Goal: Task Accomplishment & Management: Complete application form

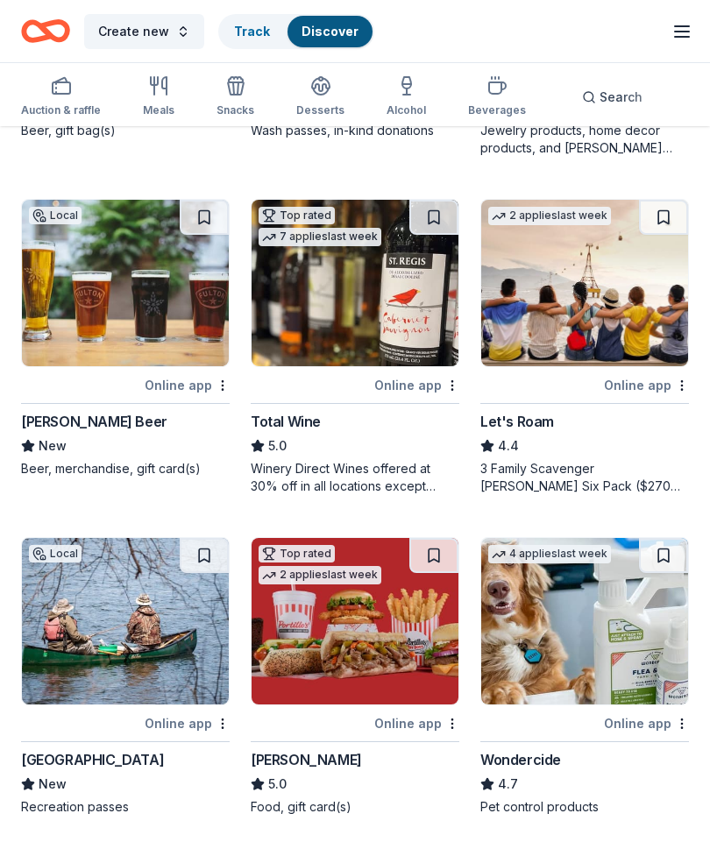
scroll to position [1069, 0]
click at [597, 298] on img at bounding box center [584, 284] width 207 height 166
click at [154, 91] on icon "button" at bounding box center [154, 86] width 0 height 18
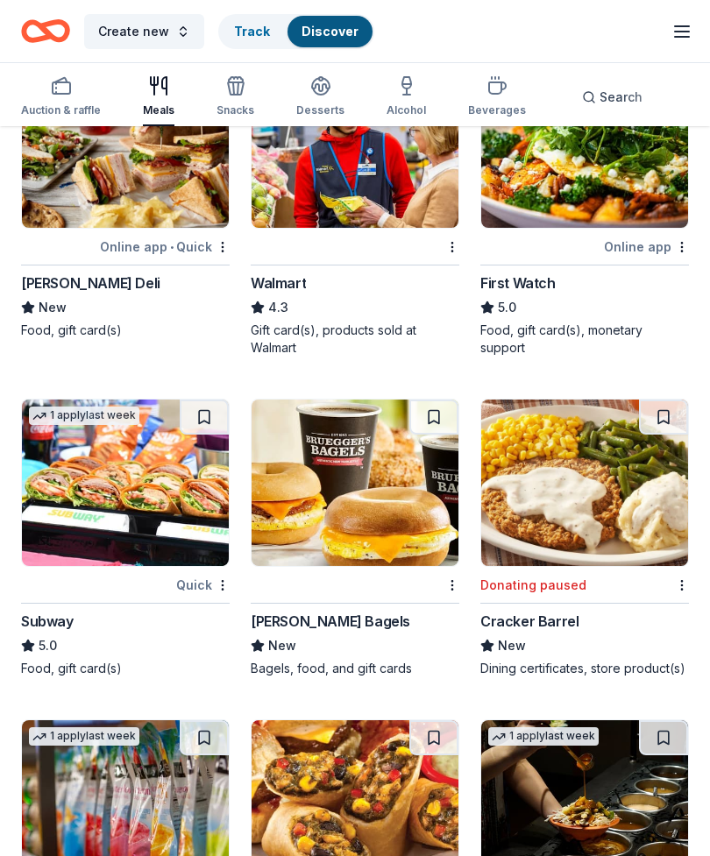
scroll to position [1211, 0]
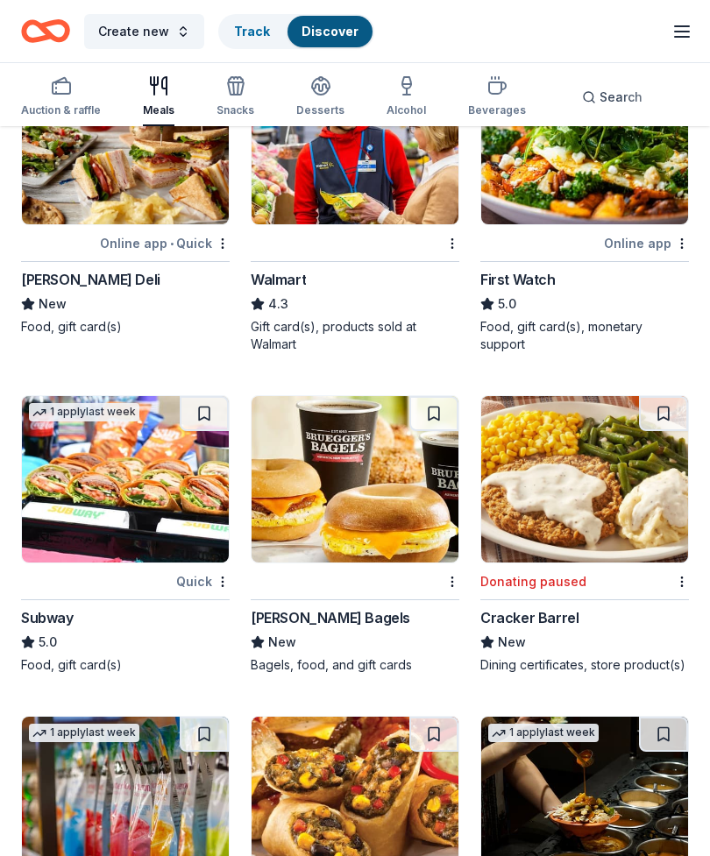
click at [332, 618] on div "[PERSON_NAME] Bagels" at bounding box center [330, 618] width 159 height 21
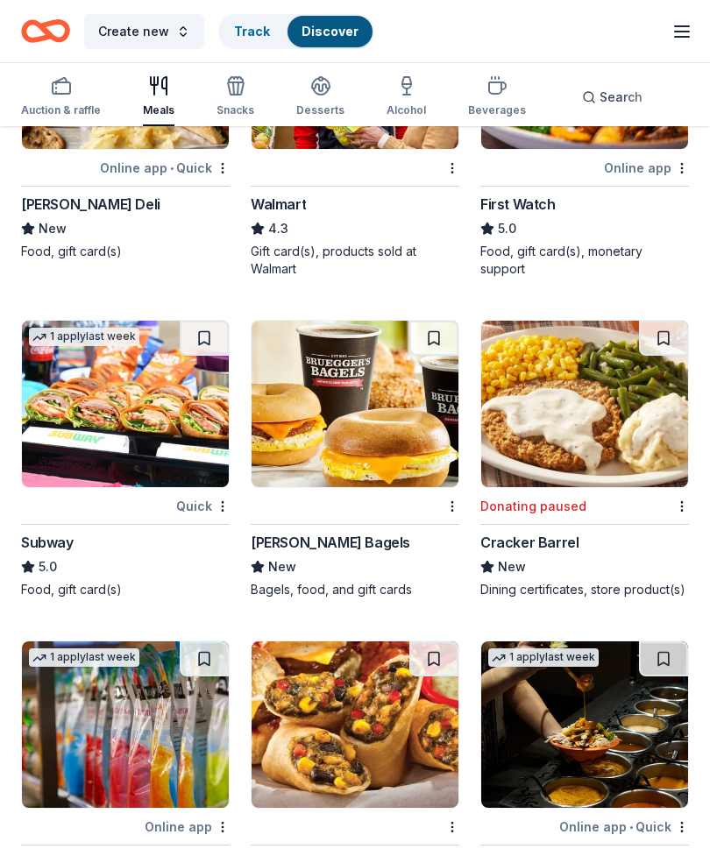
scroll to position [1288, 0]
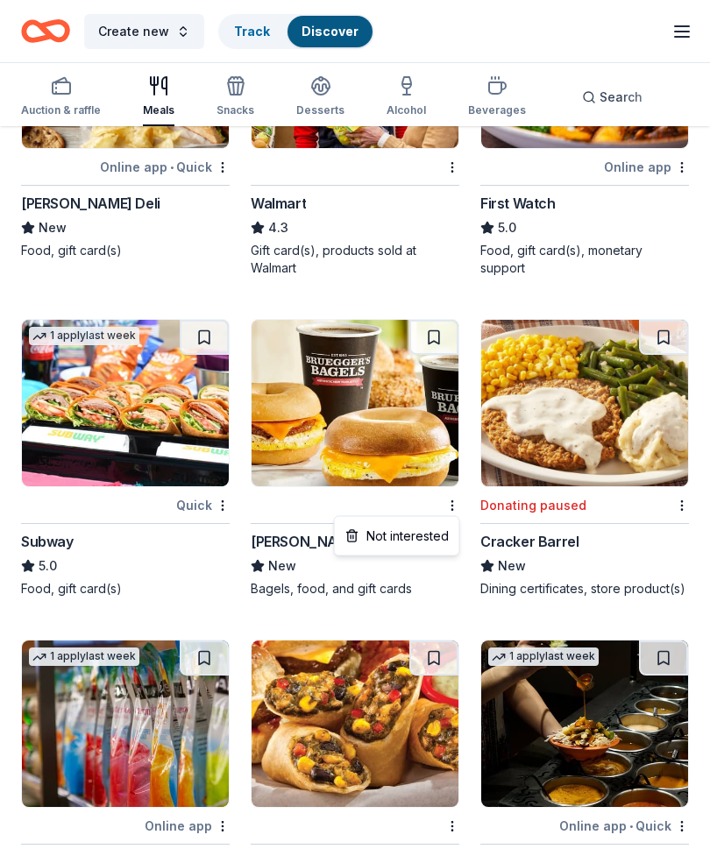
click at [440, 337] on button at bounding box center [433, 337] width 49 height 35
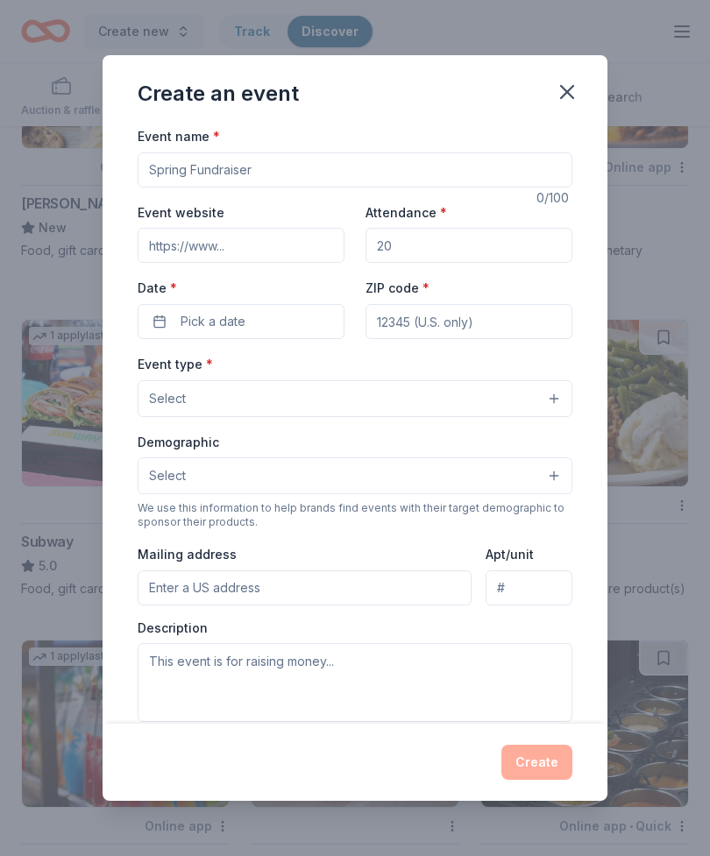
click at [562, 98] on icon "button" at bounding box center [567, 92] width 12 height 12
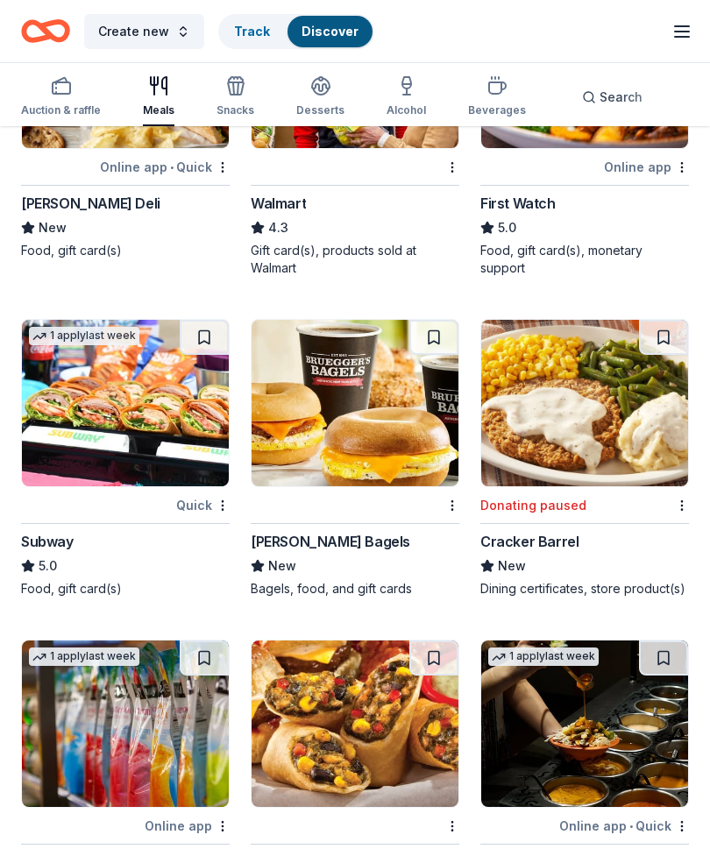
click at [378, 418] on img at bounding box center [354, 403] width 207 height 166
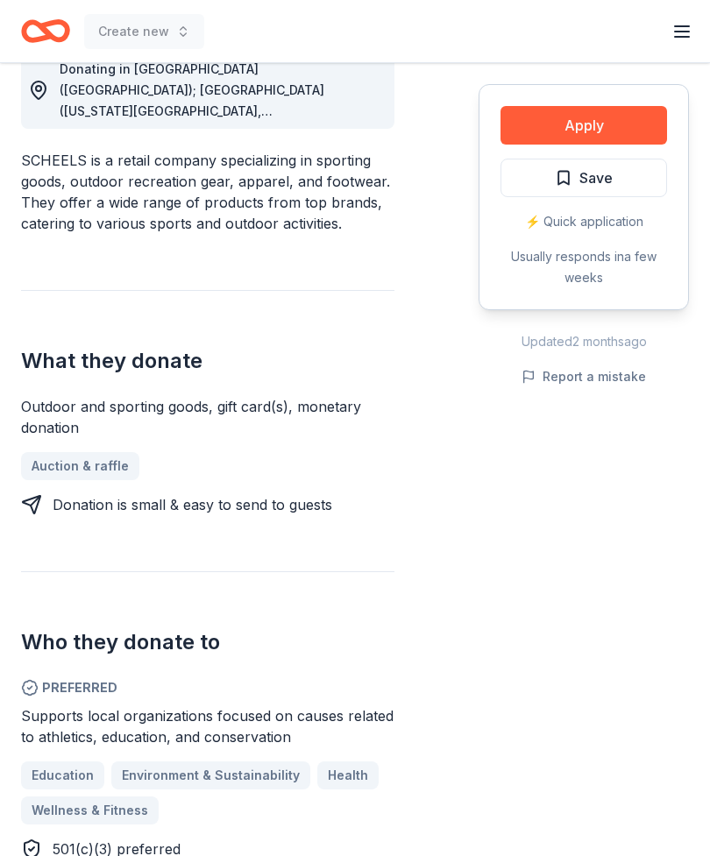
scroll to position [522, 0]
click at [606, 131] on button "Apply" at bounding box center [583, 125] width 166 height 39
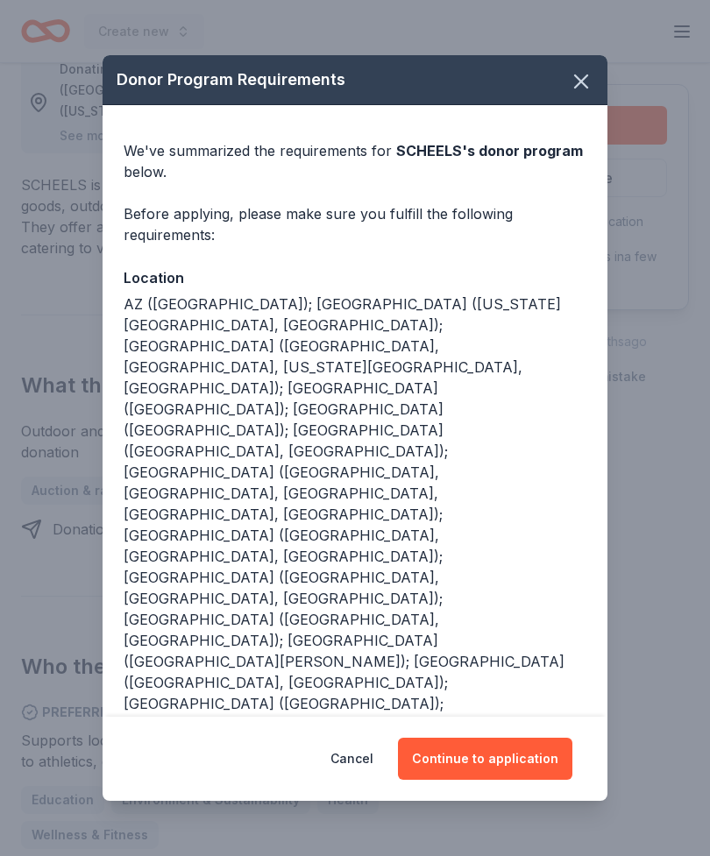
click at [494, 751] on button "Continue to application" at bounding box center [485, 759] width 174 height 42
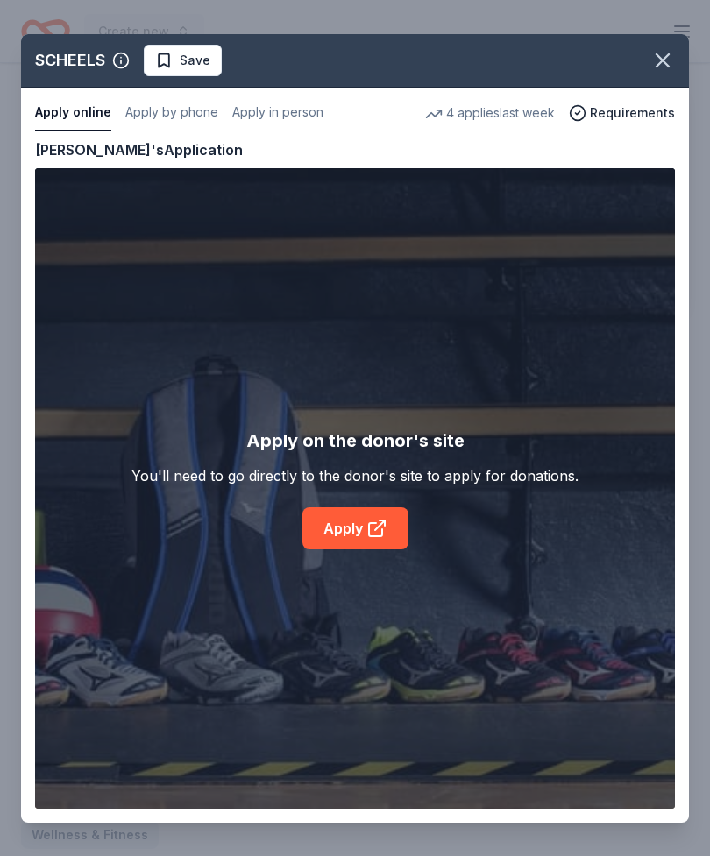
click at [357, 531] on link "Apply" at bounding box center [355, 528] width 106 height 42
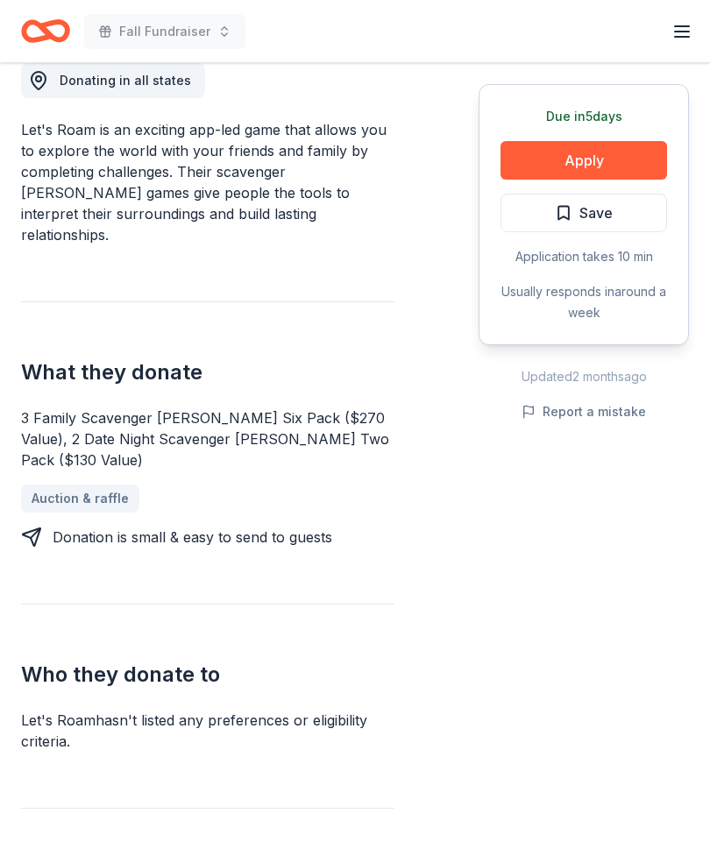
scroll to position [550, 0]
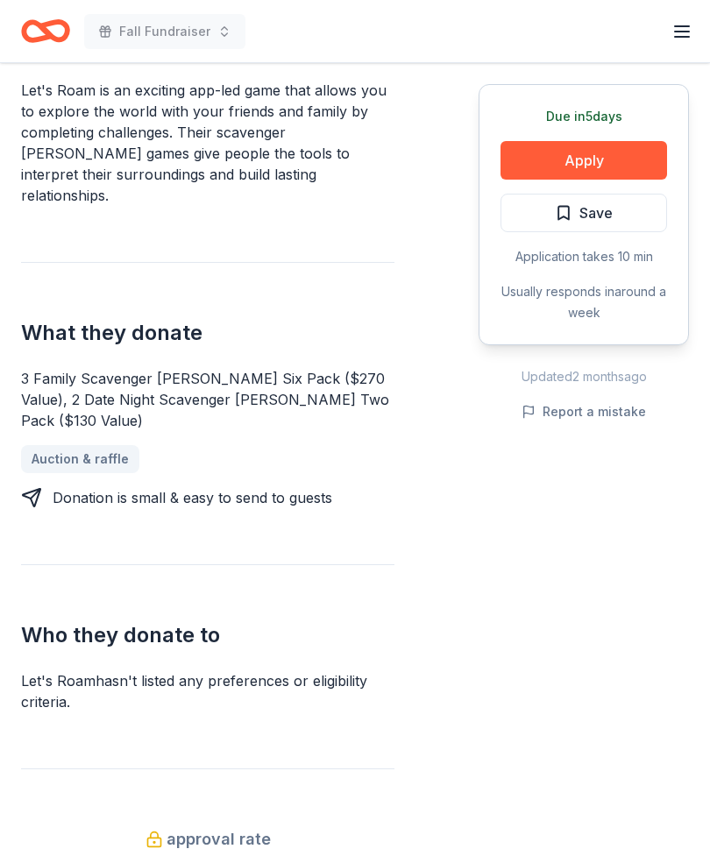
click at [628, 159] on button "Apply" at bounding box center [583, 160] width 166 height 39
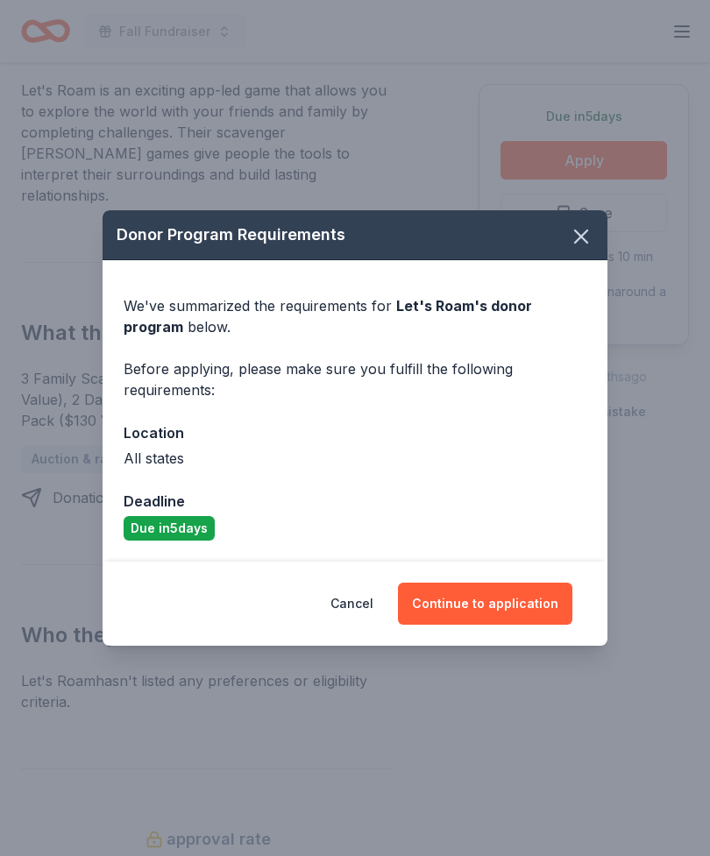
click at [530, 625] on button "Continue to application" at bounding box center [485, 604] width 174 height 42
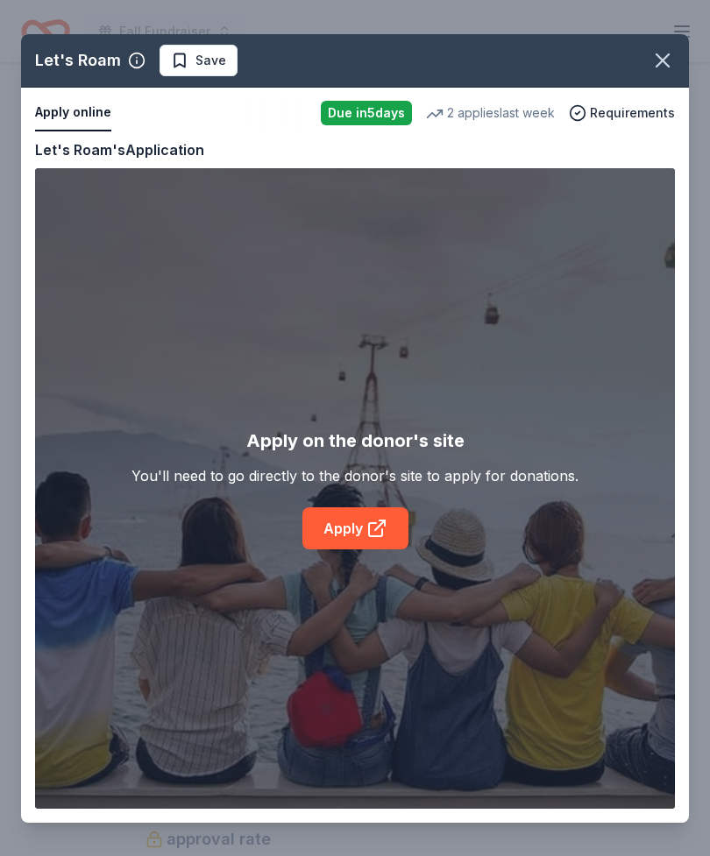
click at [369, 536] on icon at bounding box center [375, 529] width 13 height 13
click at [664, 61] on icon "button" at bounding box center [662, 60] width 12 height 12
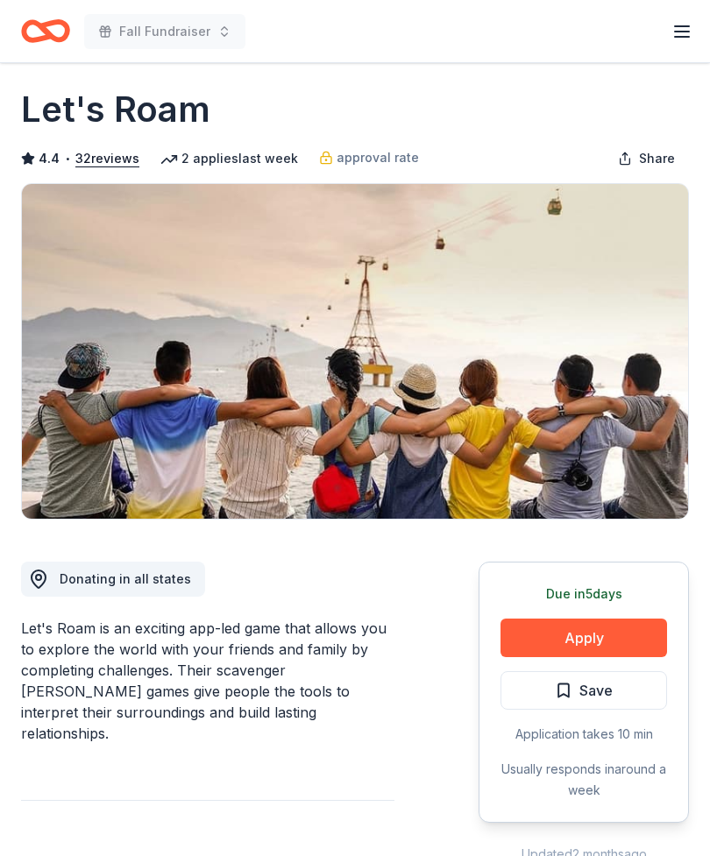
scroll to position [0, 0]
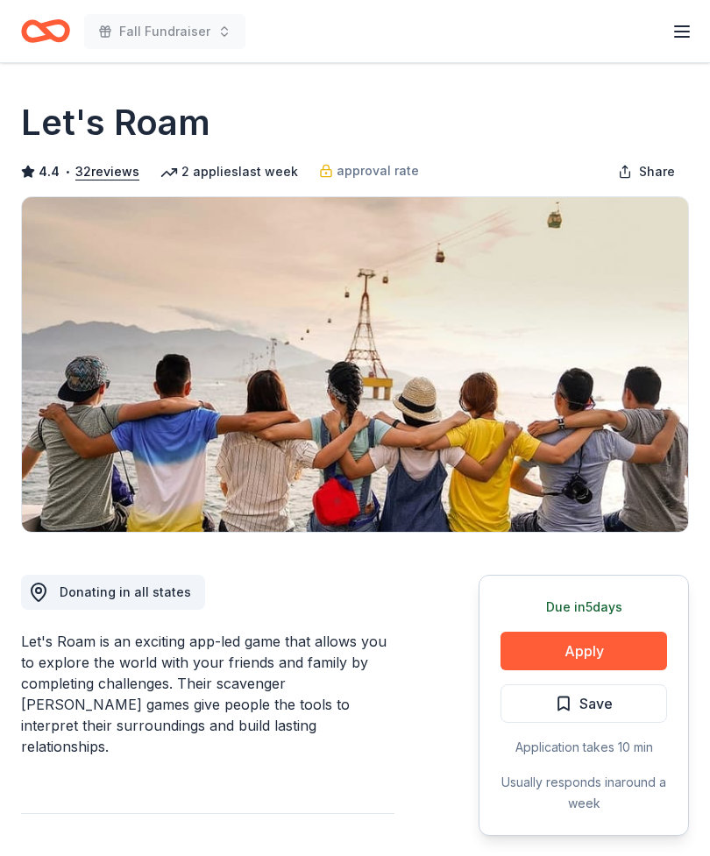
click at [677, 29] on icon "button" at bounding box center [681, 31] width 21 height 21
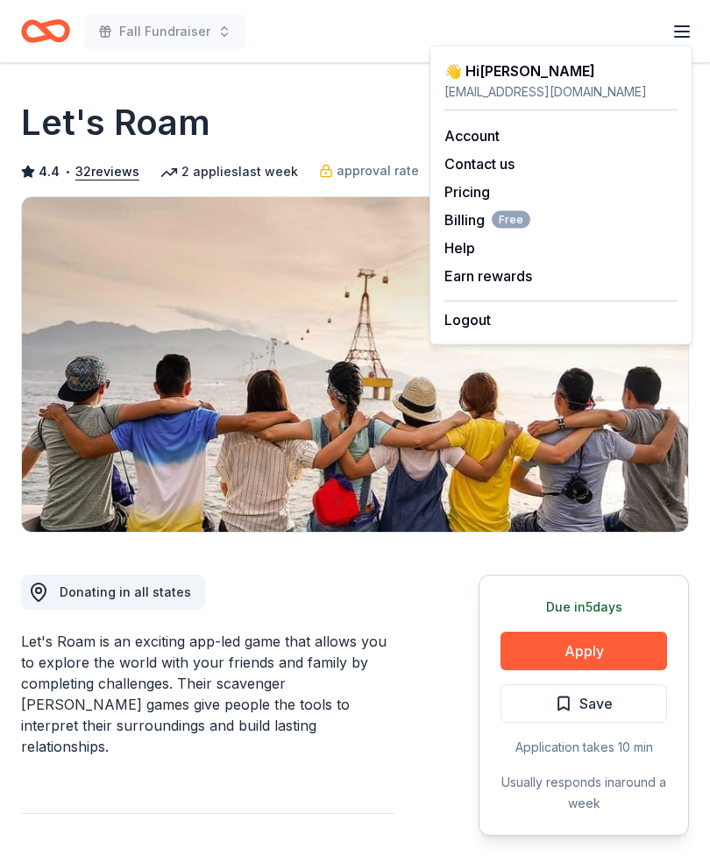
click at [520, 457] on img at bounding box center [355, 364] width 666 height 335
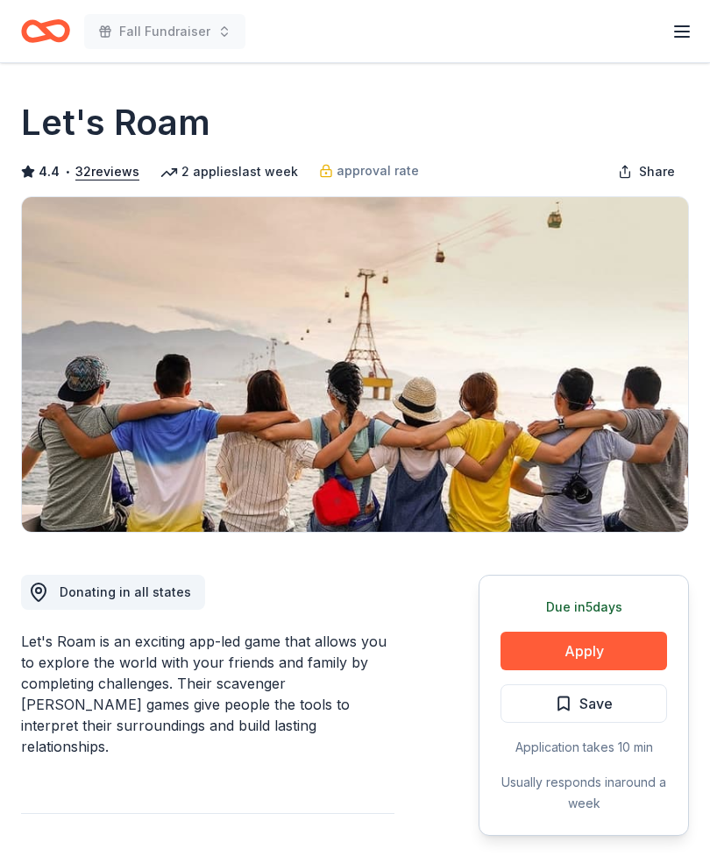
click at [676, 16] on div "Start free trial Earn Rewards" at bounding box center [681, 31] width 21 height 41
click at [671, 29] on icon "button" at bounding box center [681, 31] width 21 height 21
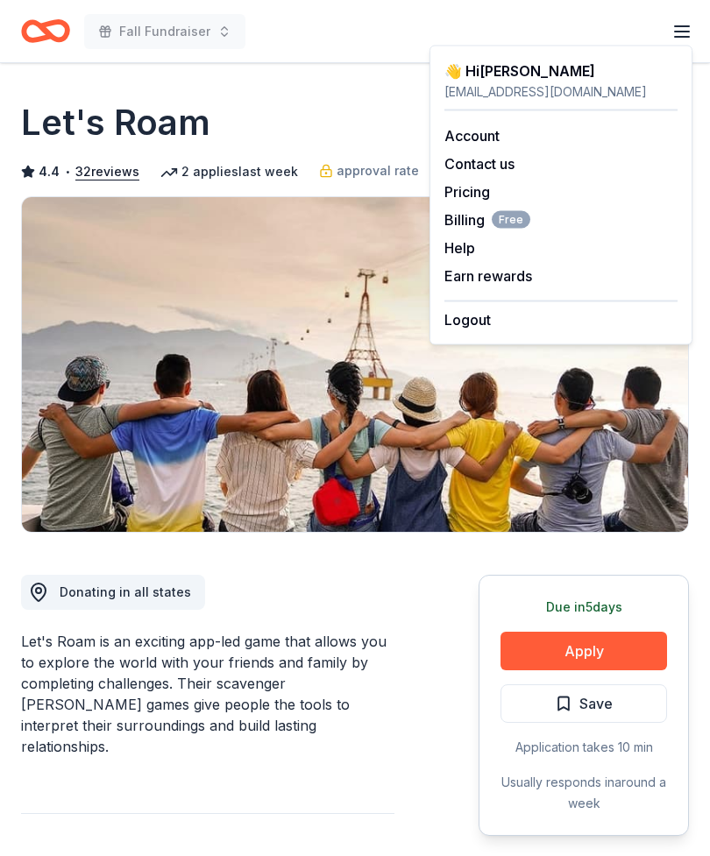
click at [481, 517] on img at bounding box center [355, 364] width 666 height 335
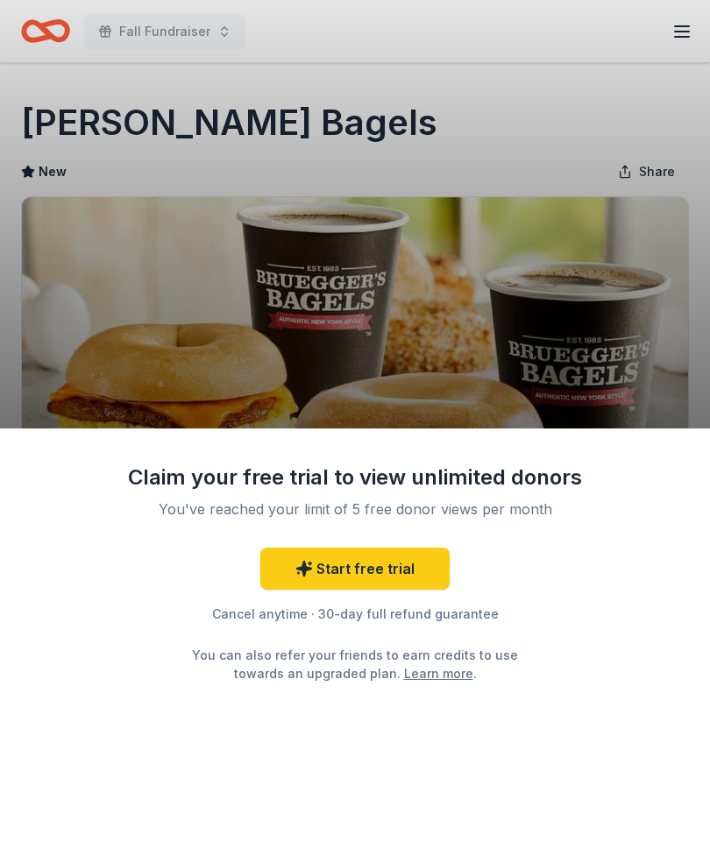
click at [627, 350] on div "Claim your free trial to view unlimited donors You've reached your limit of 5 f…" at bounding box center [355, 428] width 710 height 856
click at [611, 367] on div "Claim your free trial to view unlimited donors You've reached your limit of 5 f…" at bounding box center [355, 428] width 710 height 856
click at [613, 654] on div "Claim your free trial to view unlimited donors You've reached your limit of 5 f…" at bounding box center [355, 642] width 710 height 428
click at [653, 327] on div "Claim your free trial to view unlimited donors You've reached your limit of 5 f…" at bounding box center [355, 428] width 710 height 856
